Goal: Task Accomplishment & Management: Manage account settings

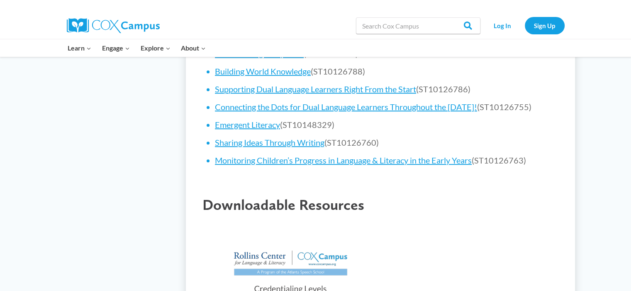
scroll to position [663, 0]
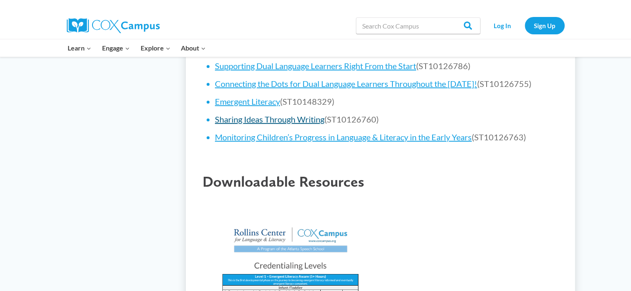
click at [289, 124] on link "Sharing Ideas Through Writing" at bounding box center [269, 119] width 109 height 10
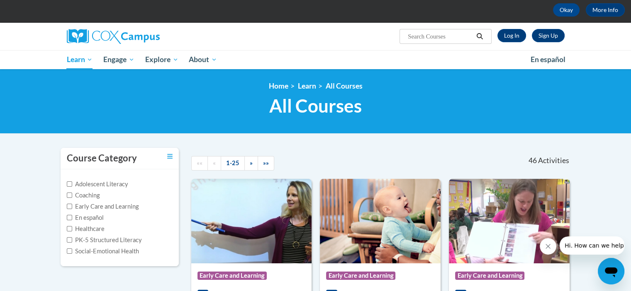
scroll to position [83, 0]
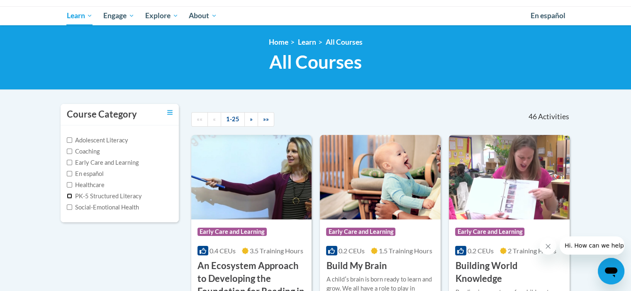
click at [68, 195] on input "PK-5 Structured Literacy" at bounding box center [69, 196] width 5 height 5
checkbox input "true"
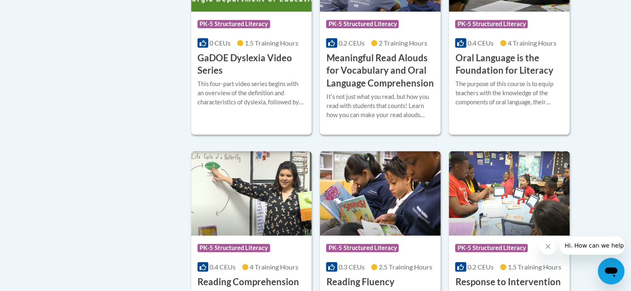
scroll to position [456, 0]
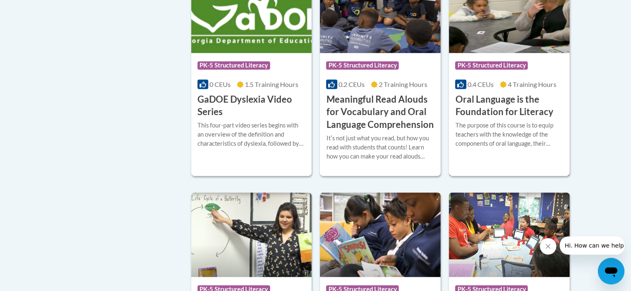
click at [505, 102] on h3 "Oral Language is the Foundation for Literacy" at bounding box center [509, 106] width 108 height 26
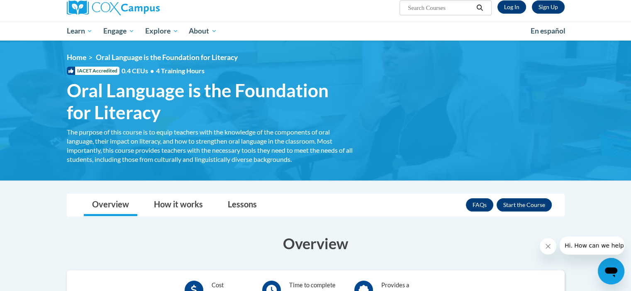
scroll to position [41, 0]
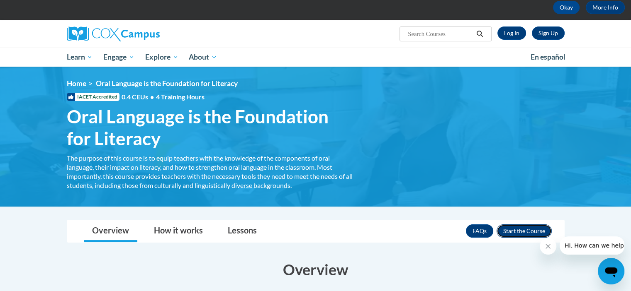
click at [527, 228] on button "Enroll" at bounding box center [523, 231] width 55 height 13
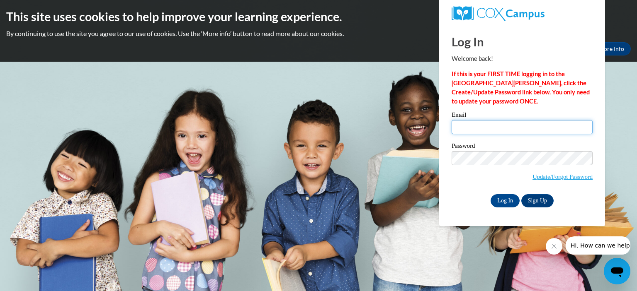
click at [467, 126] on input "Email" at bounding box center [521, 127] width 141 height 14
type input "K"
type input "aledamn@yahoo.com"
click at [470, 184] on span "Update/Forgot Password" at bounding box center [521, 168] width 141 height 34
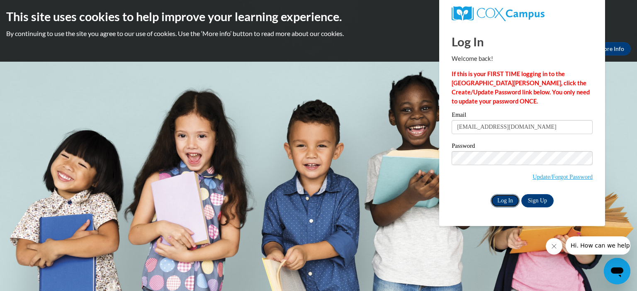
click at [507, 200] on input "Log In" at bounding box center [504, 200] width 29 height 13
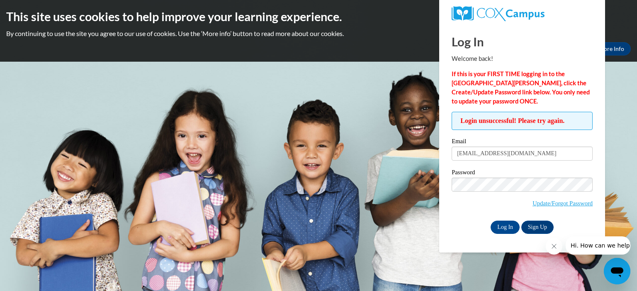
click at [456, 223] on div "Log In Sign Up" at bounding box center [521, 227] width 141 height 13
click at [512, 228] on input "Log In" at bounding box center [504, 227] width 29 height 13
click at [548, 203] on link "Update/Forgot Password" at bounding box center [562, 203] width 60 height 7
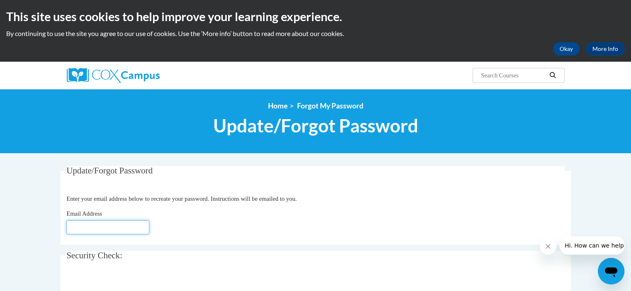
click at [78, 225] on input "Email Address" at bounding box center [107, 228] width 83 height 14
type input "a"
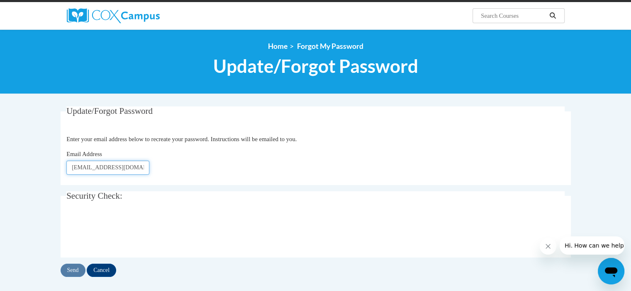
scroll to position [124, 0]
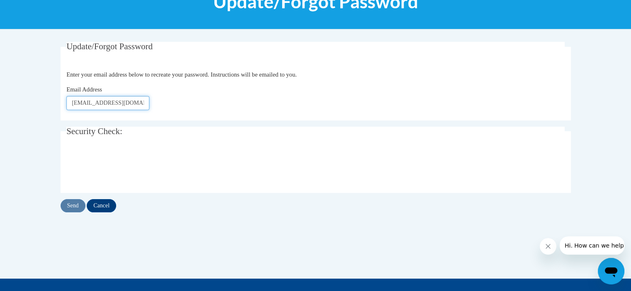
type input "[EMAIL_ADDRESS][DOMAIN_NAME]"
click at [71, 206] on input "Send" at bounding box center [73, 205] width 25 height 13
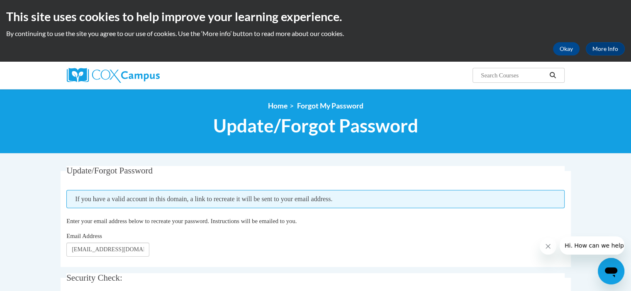
scroll to position [170, 0]
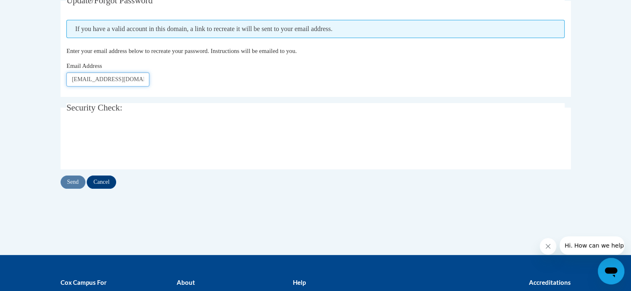
click at [131, 79] on input "aledamn@yahoo.com" at bounding box center [107, 80] width 83 height 14
type input "[EMAIL_ADDRESS][DOMAIN_NAME]"
click at [73, 180] on input "Send" at bounding box center [73, 182] width 25 height 13
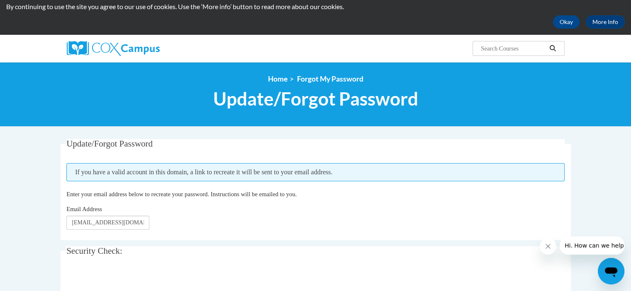
scroll to position [83, 0]
